Goal: Information Seeking & Learning: Check status

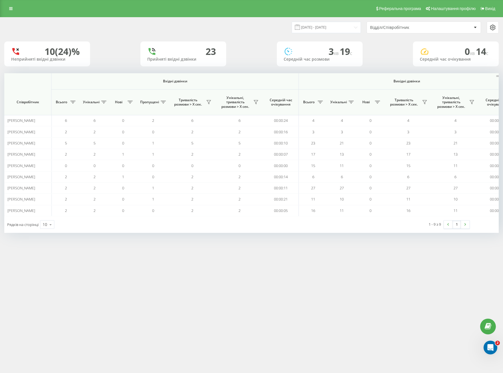
scroll to position [0, 304]
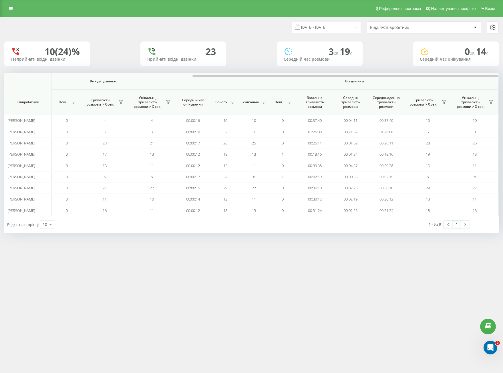
click at [457, 27] on div "Відділ/Співробітник" at bounding box center [421, 27] width 102 height 5
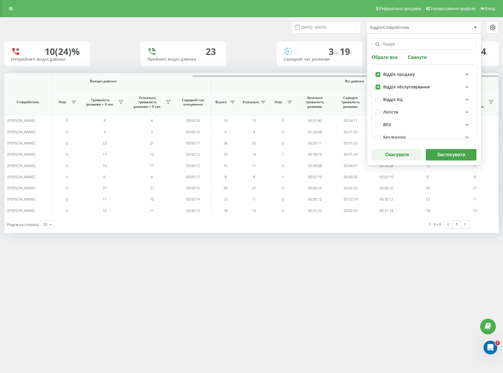
click at [442, 152] on button "Застосувати" at bounding box center [451, 154] width 51 height 11
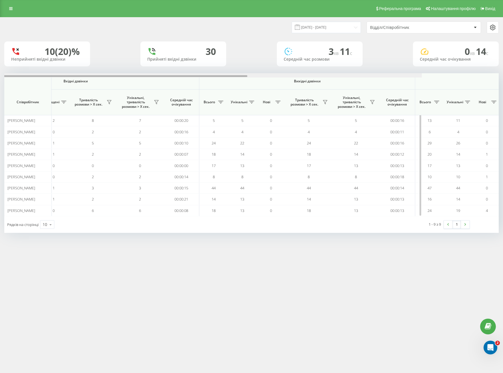
scroll to position [0, 303]
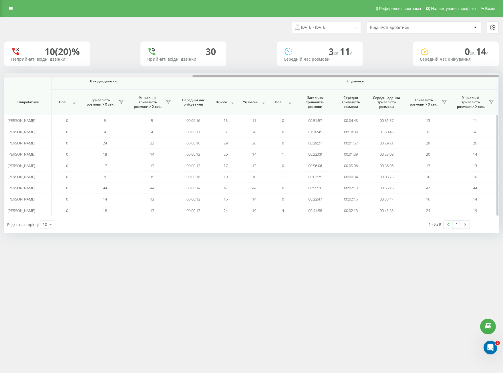
drag, startPoint x: 133, startPoint y: 76, endPoint x: 369, endPoint y: 79, distance: 236.2
click at [369, 79] on div "Вхідні дзвінки Вихідні дзвінки Всі дзвінки Співробітник Всього Унікальні Нові П…" at bounding box center [251, 144] width 494 height 143
click at [377, 26] on div "Відділ/Співробітник" at bounding box center [404, 27] width 68 height 5
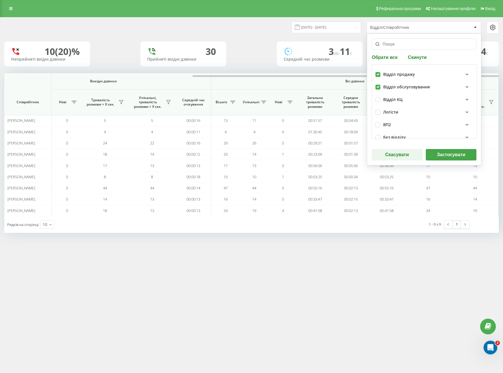
click at [438, 152] on div "Обрати все Скинути Відділ продажу Відділ обслуговування Відділ КЦ Логісти ВП2 Б…" at bounding box center [424, 99] width 114 height 132
click at [438, 152] on button "Застосувати" at bounding box center [451, 154] width 51 height 11
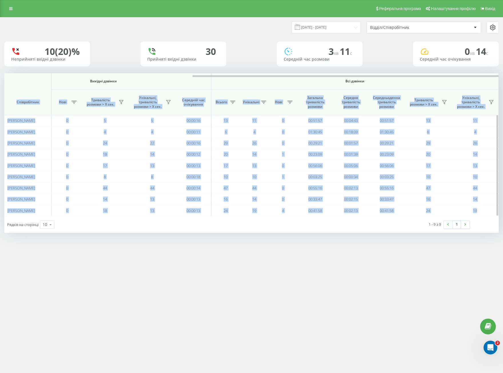
drag, startPoint x: 286, startPoint y: 77, endPoint x: 450, endPoint y: 87, distance: 163.8
click at [450, 87] on div "Вхідні дзвінки Вихідні дзвінки Всі дзвінки Співробітник Всього Унікальні Нові П…" at bounding box center [251, 144] width 494 height 143
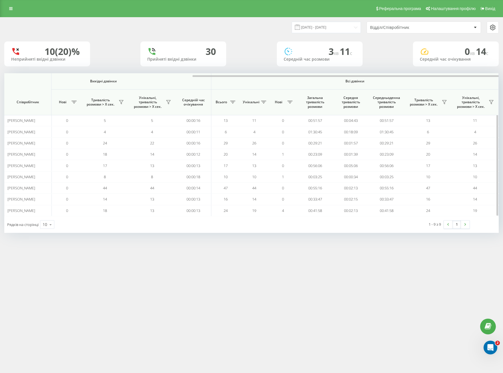
click at [333, 82] on span "Всі дзвінки" at bounding box center [354, 81] width 253 height 5
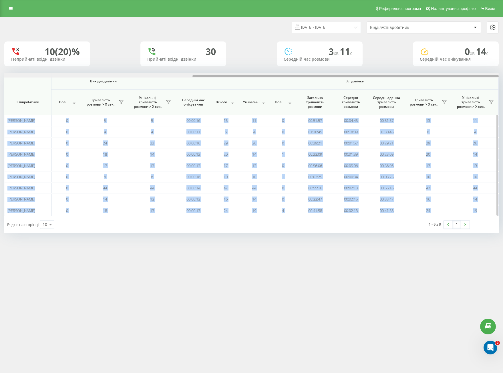
drag, startPoint x: 341, startPoint y: 73, endPoint x: 371, endPoint y: 75, distance: 30.4
click at [371, 75] on div "[DATE] - [DATE] Відділ/Співробітник 10 (20)% Неприйняті вхідні дзвінки 30 Прийн…" at bounding box center [251, 124] width 494 height 215
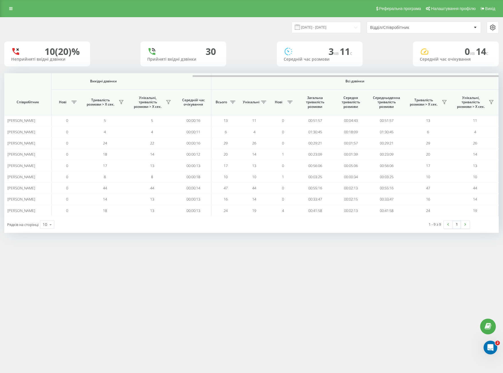
drag, startPoint x: 343, startPoint y: 277, endPoint x: 367, endPoint y: 257, distance: 31.0
click at [343, 277] on div "Реферальна програма Налаштування профілю Вихід [DATE] - [DATE] Відділ/Співробіт…" at bounding box center [251, 186] width 503 height 373
click at [405, 33] on div "[DATE] - [DATE] Відділ/Співробітник" at bounding box center [251, 27] width 502 height 20
click at [402, 31] on div "Відділ/Співробітник" at bounding box center [424, 27] width 114 height 11
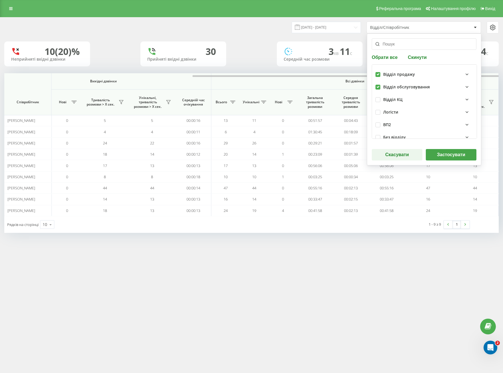
click at [443, 157] on button "Застосувати" at bounding box center [451, 154] width 51 height 11
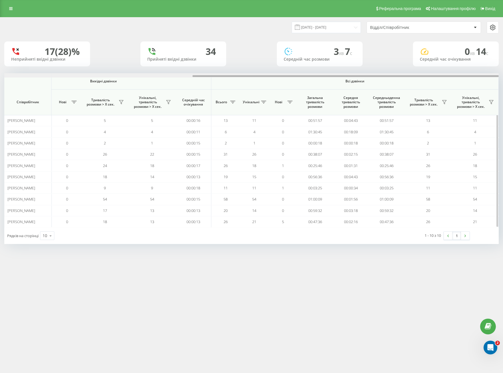
drag, startPoint x: 94, startPoint y: 76, endPoint x: 398, endPoint y: 81, distance: 304.3
click at [398, 81] on div "Вхідні дзвінки Вихідні дзвінки Всі дзвінки Співробітник Всього Унікальні Нові П…" at bounding box center [251, 150] width 494 height 154
click at [397, 24] on div "Відділ/Співробітник" at bounding box center [424, 27] width 114 height 11
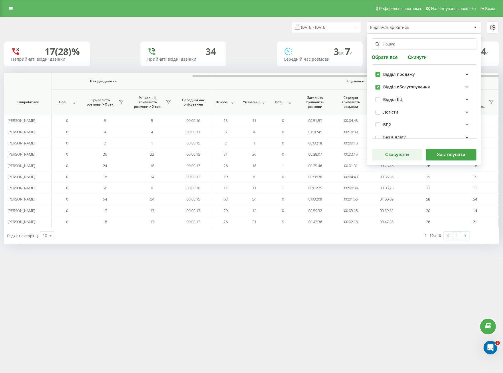
click at [444, 157] on button "Застосувати" at bounding box center [451, 154] width 51 height 11
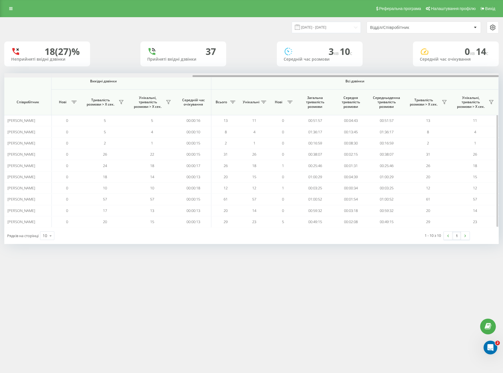
drag, startPoint x: 123, startPoint y: 77, endPoint x: 427, endPoint y: 94, distance: 304.7
click at [427, 94] on div "Вхідні дзвінки Вихідні дзвінки Всі дзвінки Співробітник Всього Унікальні Нові П…" at bounding box center [251, 150] width 494 height 154
